Goal: Entertainment & Leisure: Consume media (video, audio)

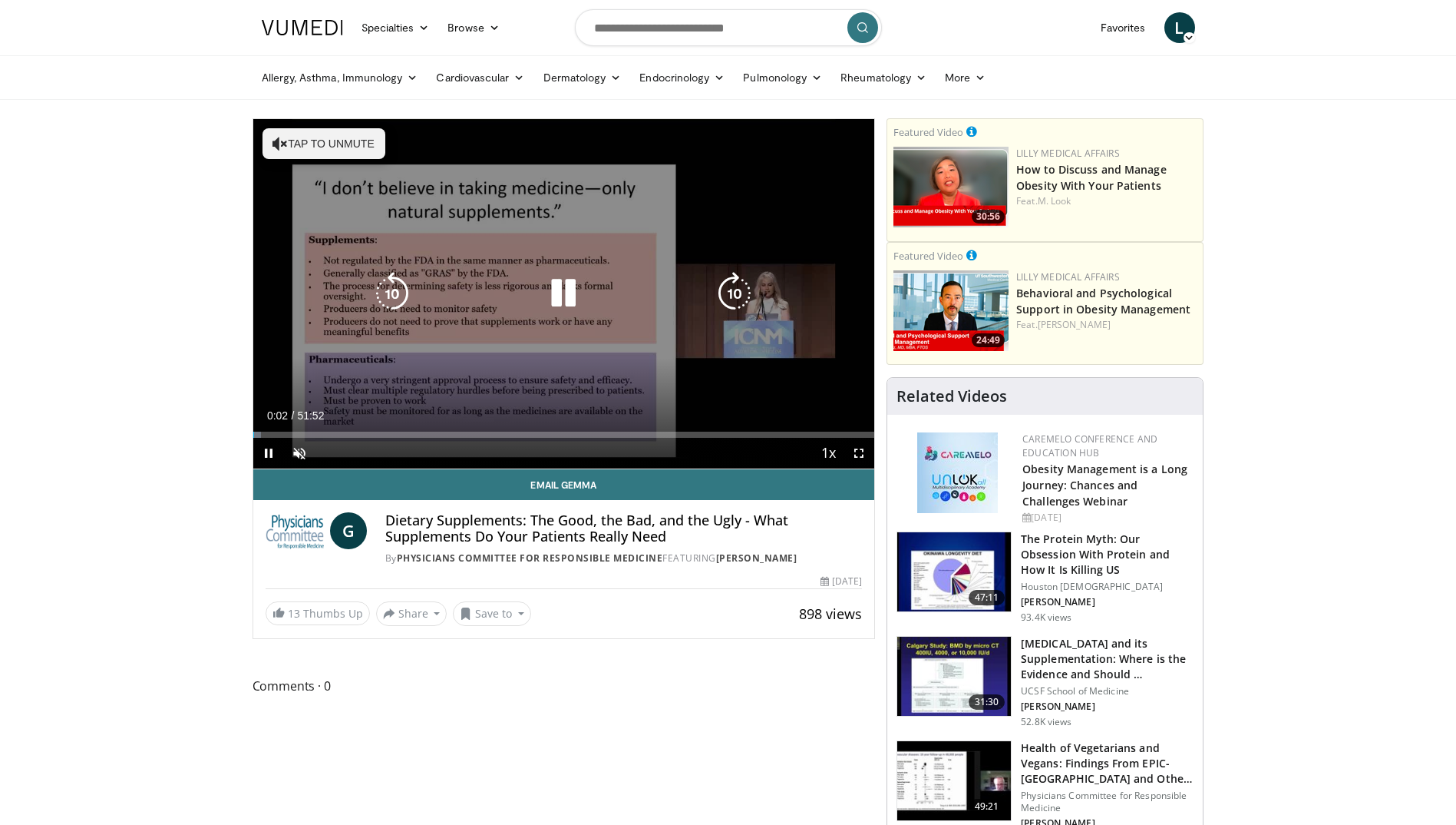
click at [324, 138] on button "Tap to unmute" at bounding box center [324, 144] width 123 height 31
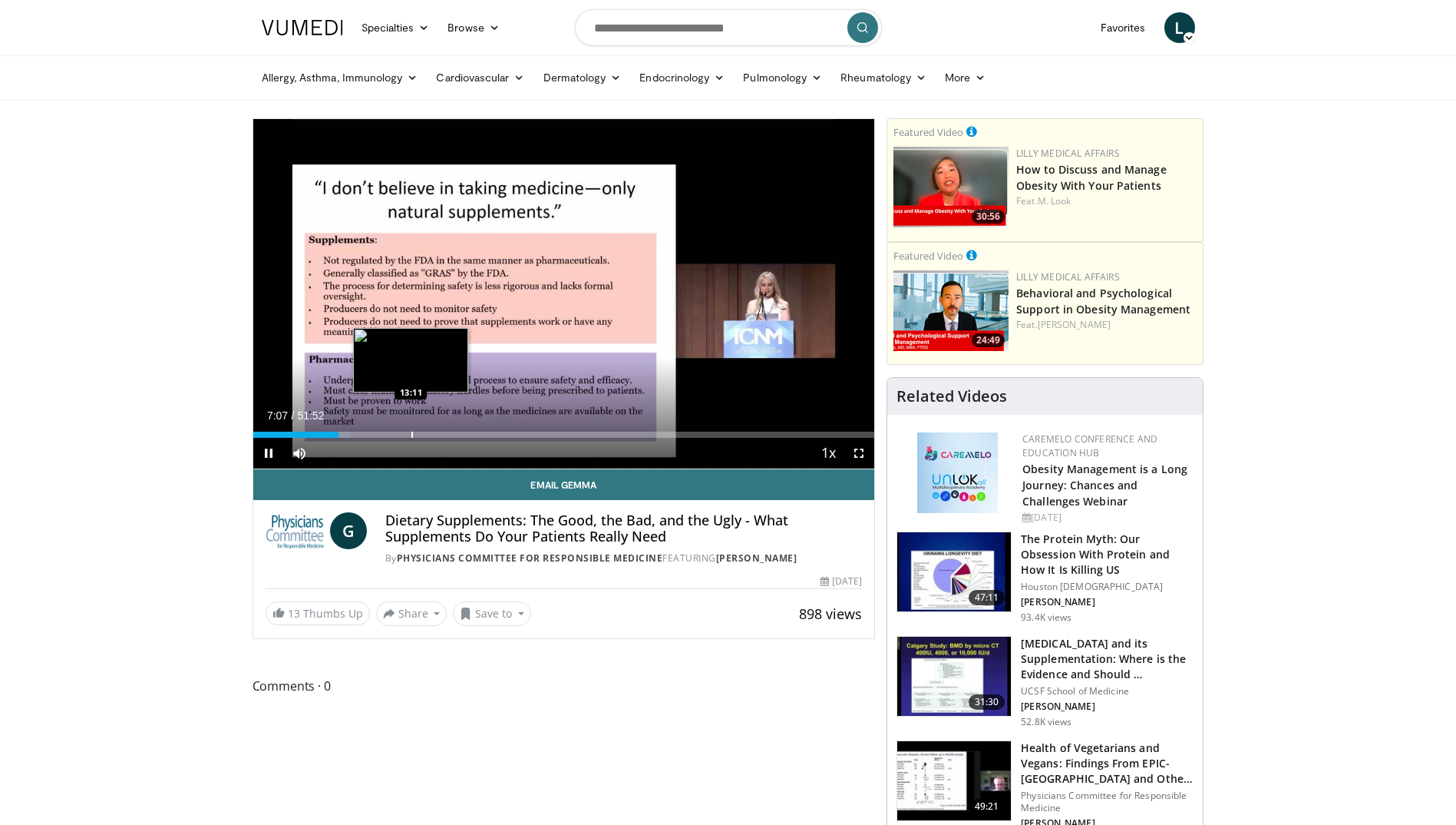
click at [411, 432] on div "Progress Bar" at bounding box center [412, 435] width 2 height 6
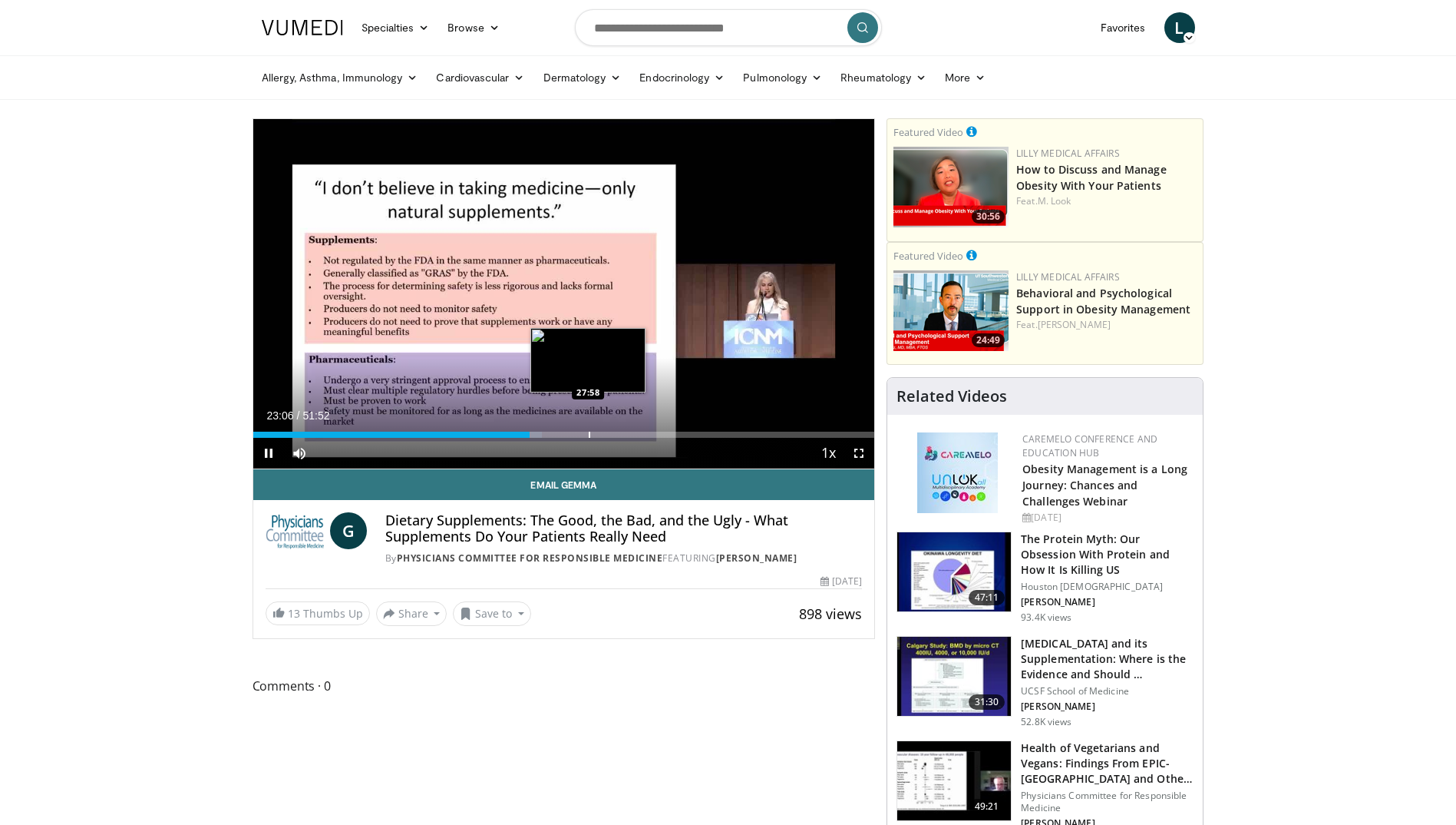
click at [588, 429] on div "Loaded : 46.54% 23:06 27:58" at bounding box center [564, 430] width 622 height 15
click at [582, 434] on div "Progress Bar" at bounding box center [583, 435] width 2 height 6
click at [651, 425] on div "Loaded : 0.00% 30:20 33:13" at bounding box center [564, 430] width 622 height 15
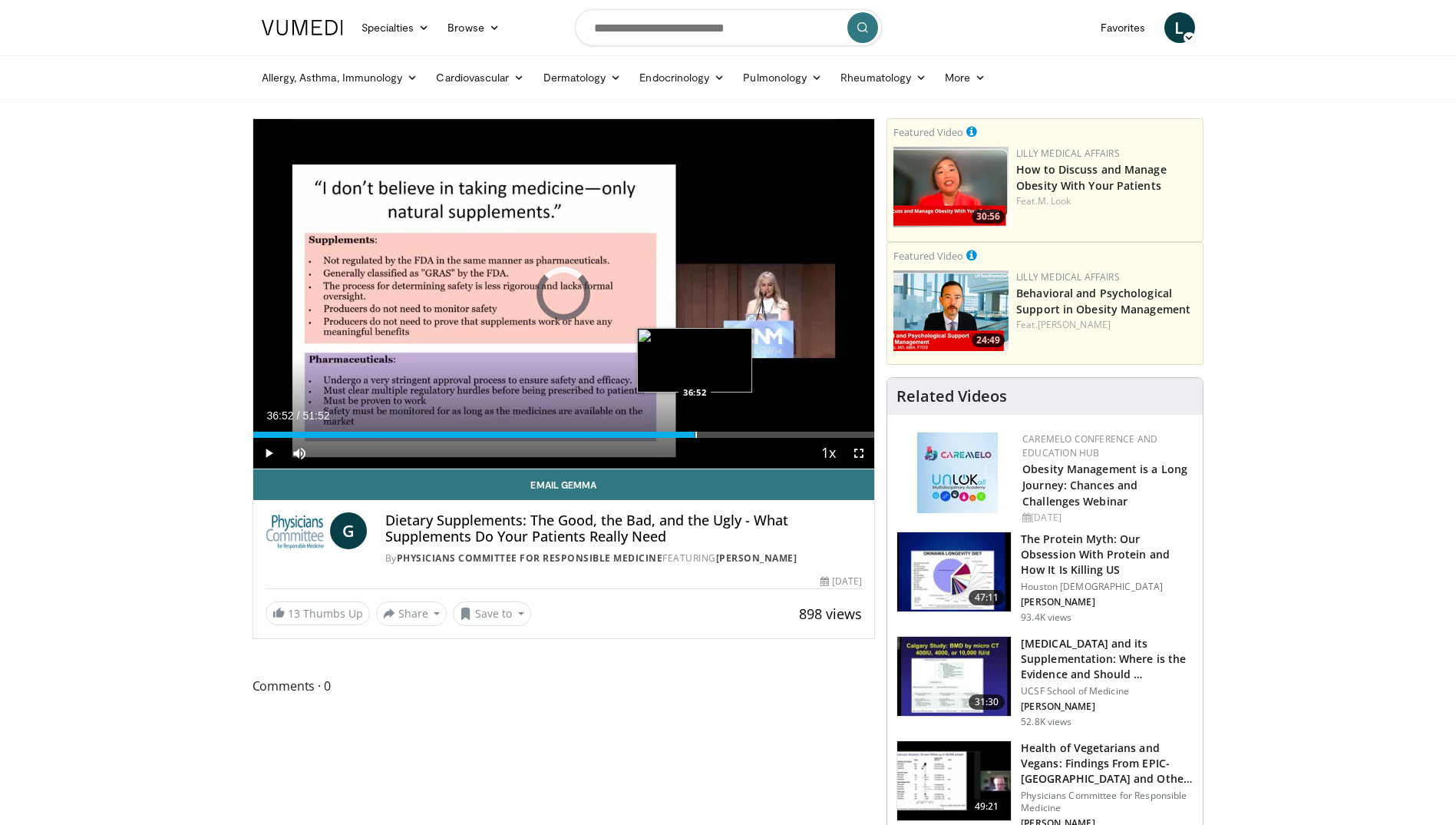
click at [695, 430] on div "Loaded : 66.20% 36:52 36:52" at bounding box center [564, 430] width 622 height 15
